Goal: Task Accomplishment & Management: Manage account settings

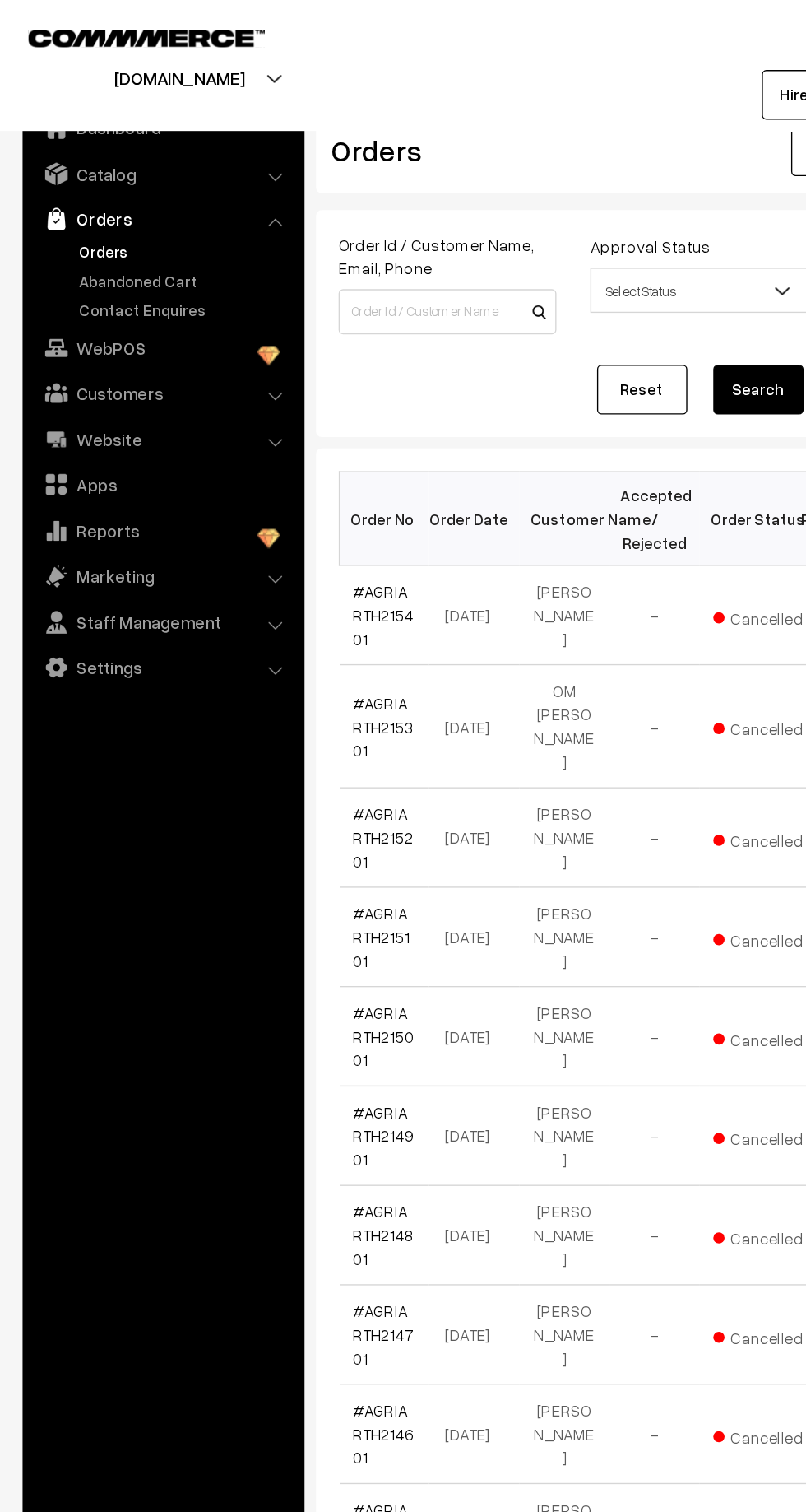
click at [81, 196] on link "Abandoned Cart" at bounding box center [134, 204] width 163 height 17
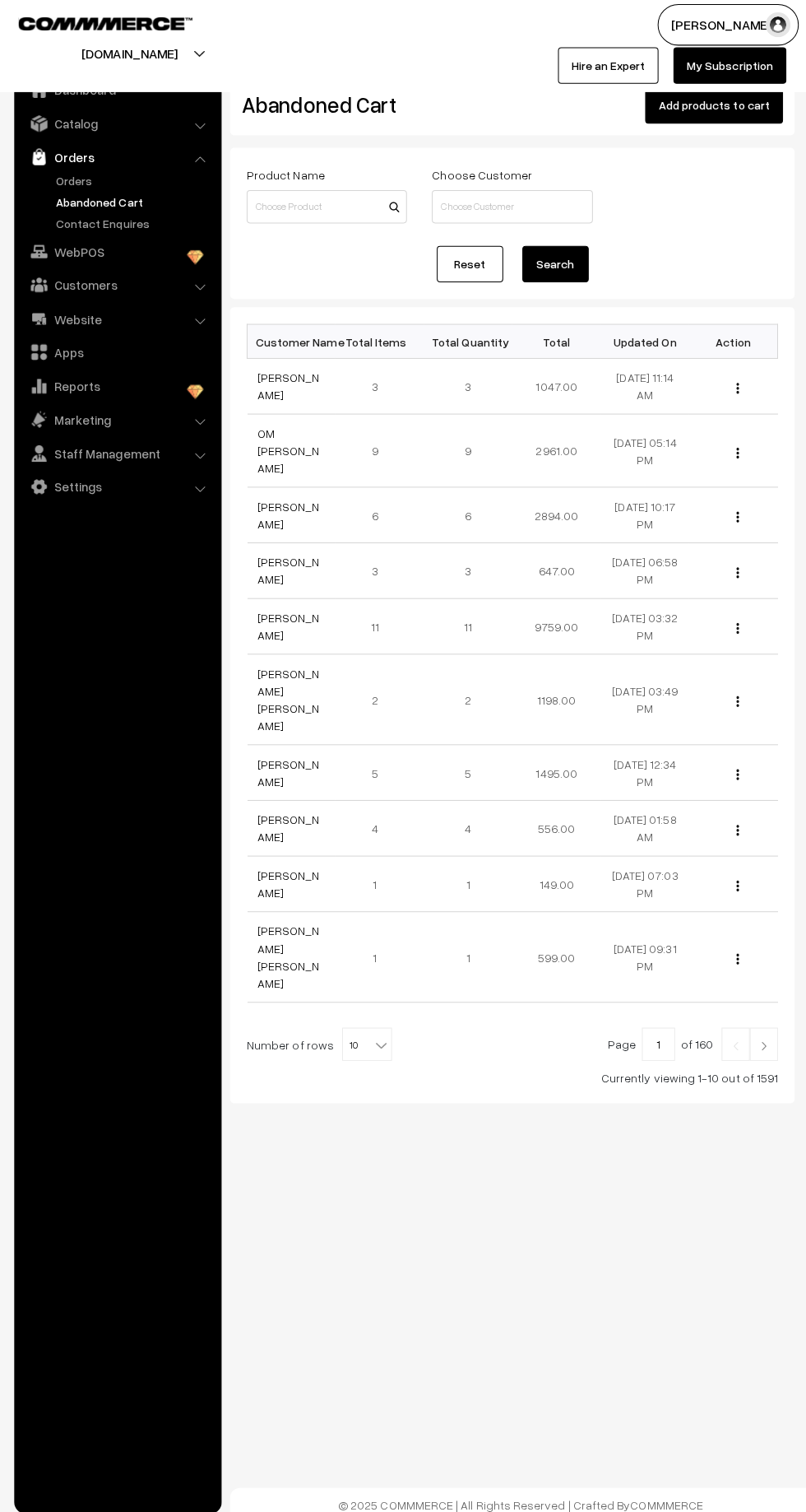
click at [259, 403] on td "[PERSON_NAME]" at bounding box center [292, 387] width 88 height 55
click at [253, 402] on td "[PERSON_NAME]" at bounding box center [292, 387] width 88 height 55
click at [256, 411] on td "[PERSON_NAME]" at bounding box center [292, 387] width 88 height 55
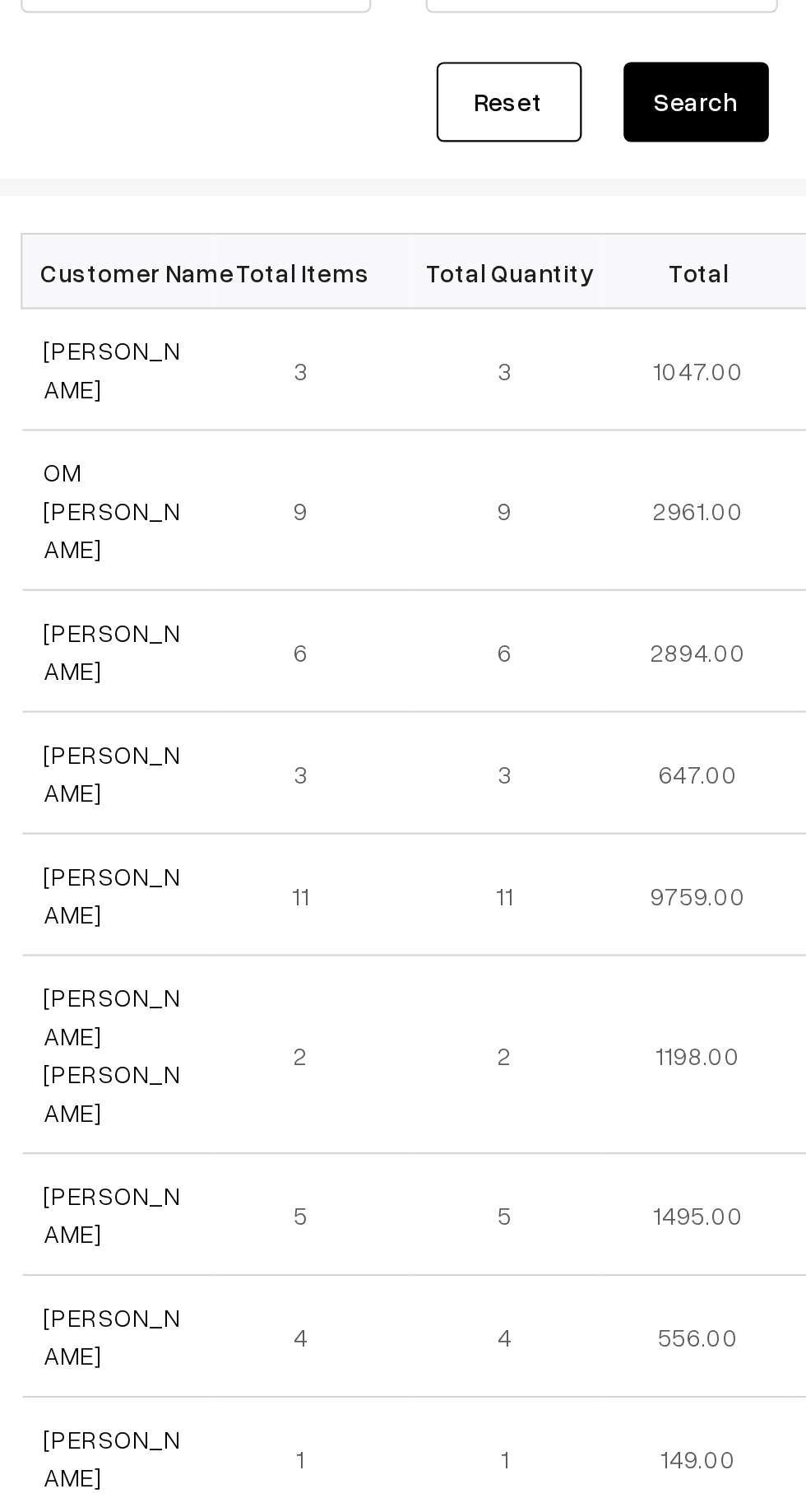
click at [290, 385] on link "[PERSON_NAME]" at bounding box center [289, 386] width 62 height 31
